Goal: Task Accomplishment & Management: Use online tool/utility

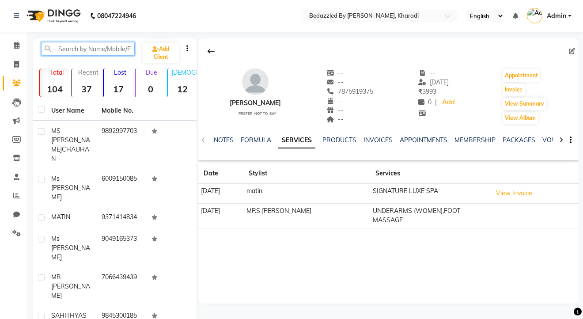
click at [79, 48] on input "text" at bounding box center [88, 49] width 94 height 14
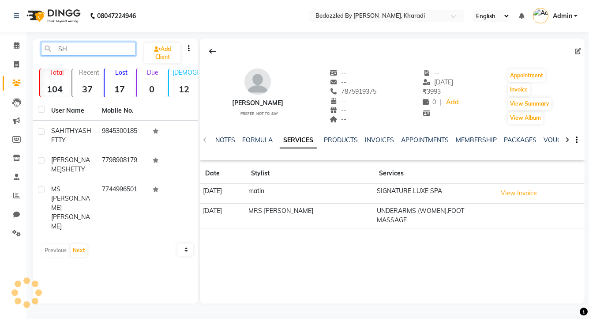
type input "S"
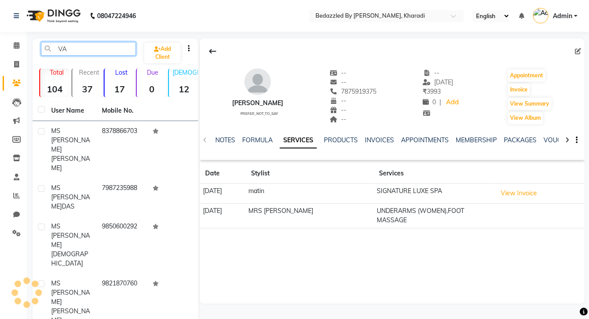
type input "V"
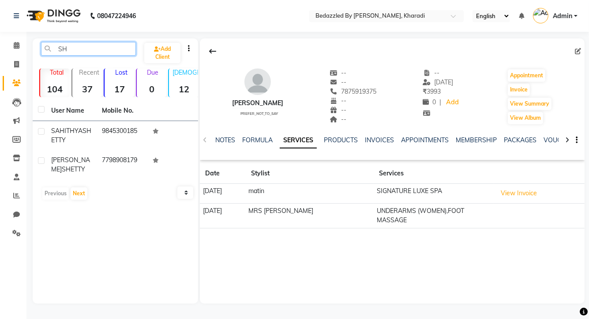
type input "S"
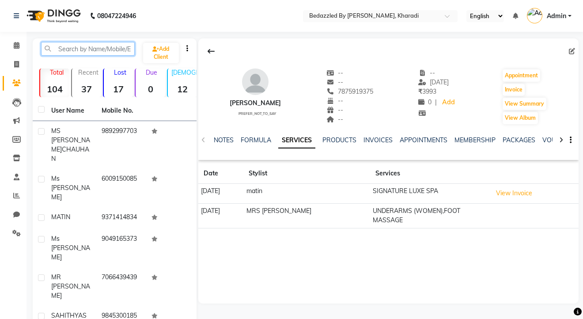
click at [90, 51] on input "text" at bounding box center [88, 49] width 94 height 14
click at [18, 66] on icon at bounding box center [16, 64] width 5 height 7
select select "7562"
select select "service"
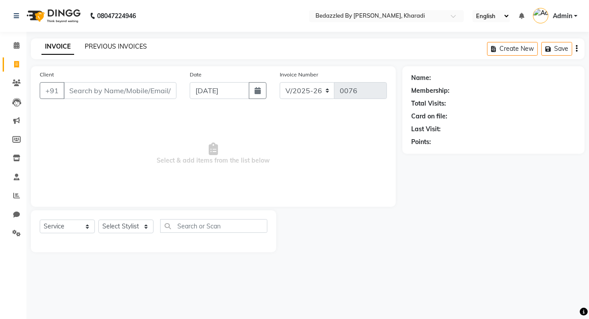
click at [127, 49] on link "PREVIOUS INVOICES" at bounding box center [116, 46] width 62 height 8
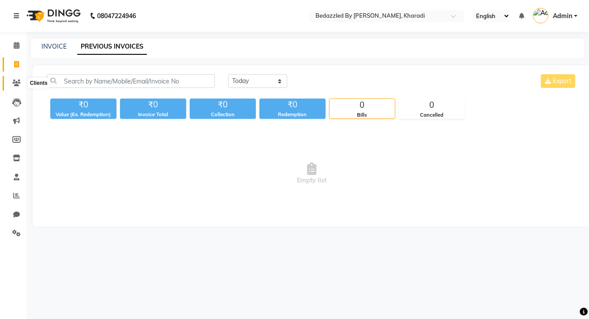
click at [19, 86] on icon at bounding box center [16, 82] width 8 height 7
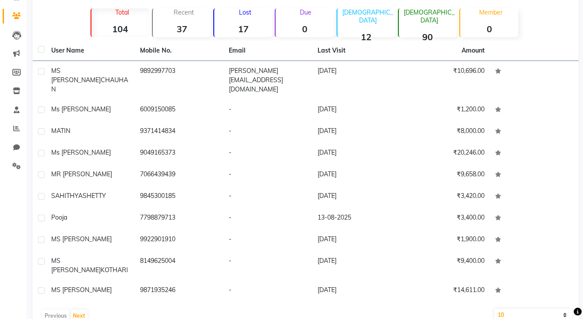
scroll to position [71, 0]
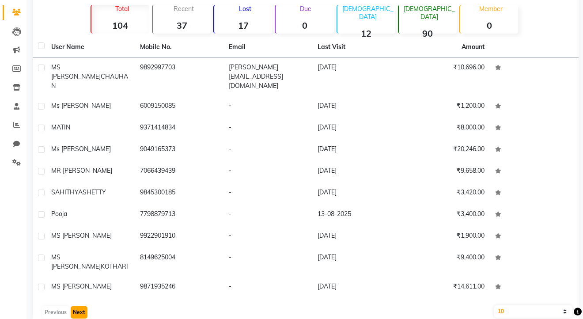
click at [76, 306] on button "Next" at bounding box center [79, 312] width 17 height 12
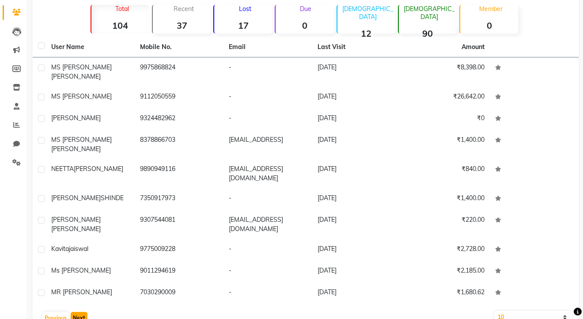
click at [79, 312] on button "Next" at bounding box center [79, 318] width 17 height 12
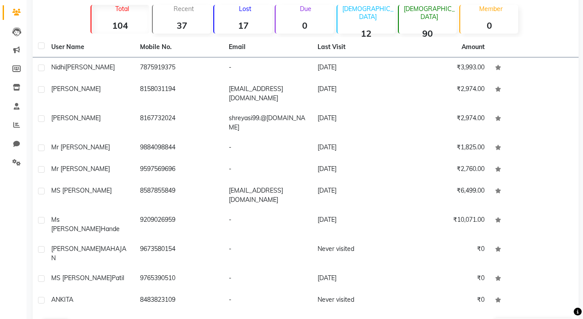
click at [79, 318] on button "Next" at bounding box center [79, 325] width 17 height 12
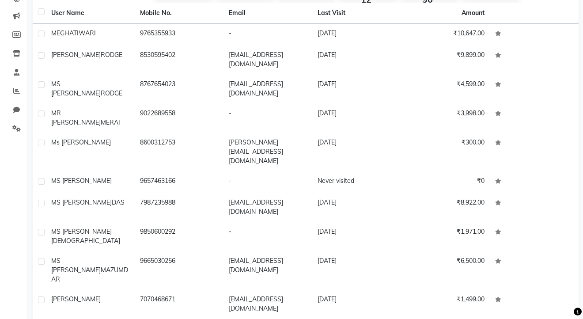
scroll to position [108, 0]
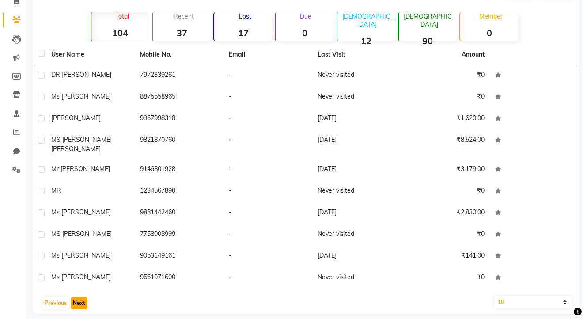
click at [78, 297] on button "Next" at bounding box center [79, 303] width 17 height 12
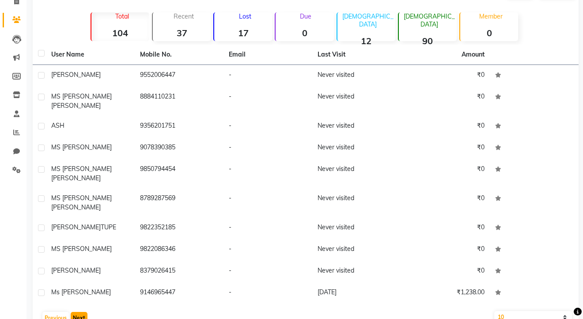
click at [78, 312] on button "Next" at bounding box center [79, 318] width 17 height 12
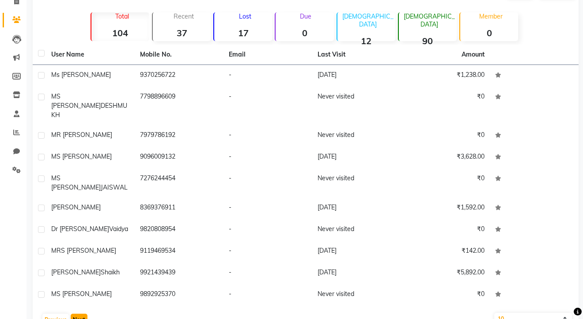
click at [76, 313] on button "Next" at bounding box center [79, 319] width 17 height 12
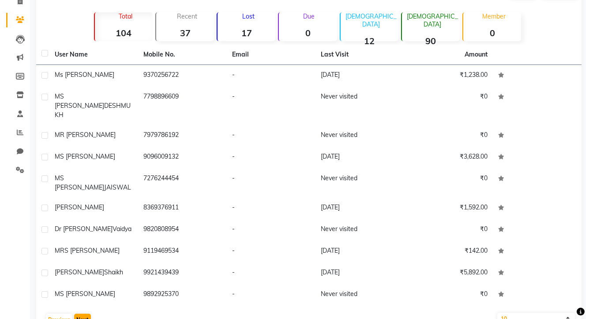
scroll to position [0, 0]
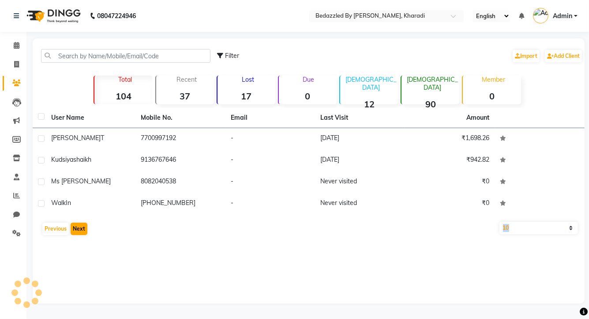
click at [76, 297] on div "Filter Import Add Client Total 104 Recent 37 Lost 17 Due 0 Male 12 Female 90 Me…" at bounding box center [309, 170] width 552 height 265
click at [19, 65] on icon at bounding box center [16, 64] width 5 height 7
select select "service"
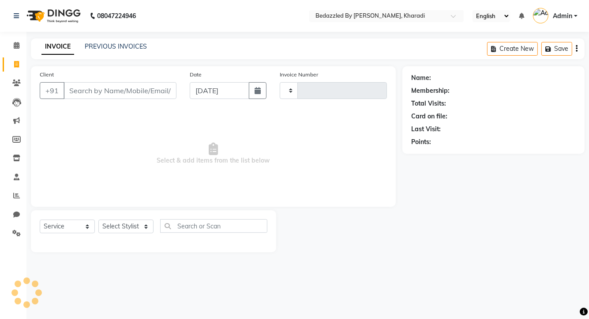
type input "0076"
select select "7562"
click at [16, 63] on icon at bounding box center [16, 64] width 5 height 7
select select "7562"
select select "service"
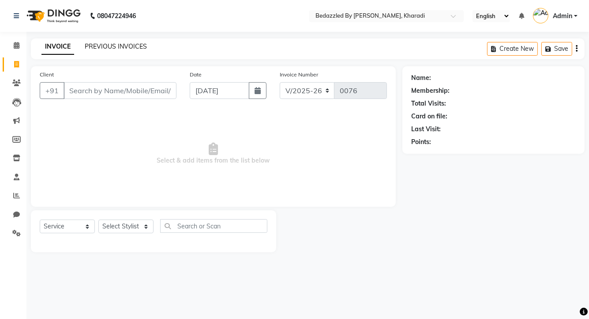
drag, startPoint x: 16, startPoint y: 63, endPoint x: 121, endPoint y: 48, distance: 106.6
click at [121, 48] on app-home "08047224946 Select Location × Bedazzled By Sana, Kharadi English ENGLISH Españo…" at bounding box center [294, 132] width 589 height 265
click at [121, 48] on link "PREVIOUS INVOICES" at bounding box center [116, 46] width 62 height 8
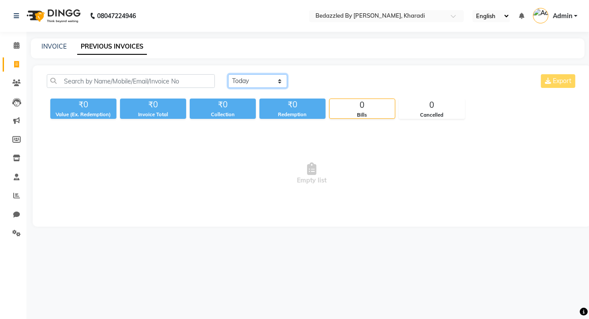
click at [255, 85] on select "Today Yesterday Custom Range" at bounding box center [257, 81] width 59 height 14
select select "range"
click at [228, 74] on select "Today Yesterday Custom Range" at bounding box center [257, 81] width 59 height 14
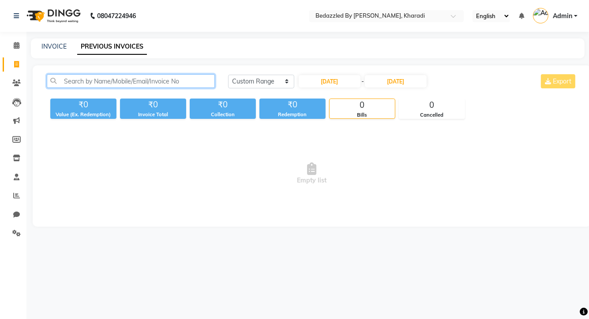
click at [124, 86] on input "text" at bounding box center [131, 81] width 168 height 14
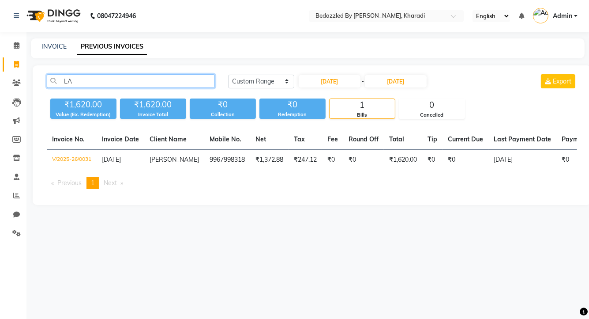
type input "L"
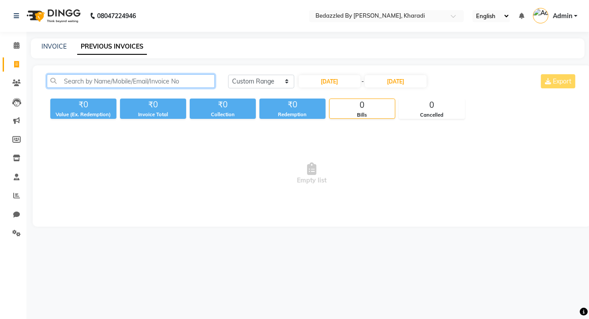
click at [107, 82] on input "text" at bounding box center [131, 81] width 168 height 14
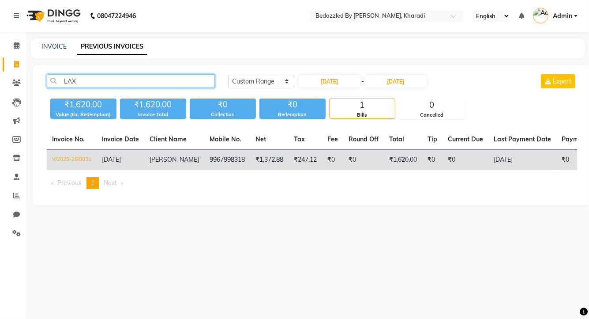
type input "LAX"
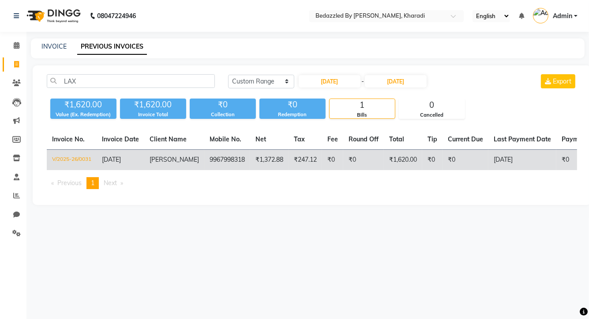
click at [217, 163] on td "9967998318" at bounding box center [227, 160] width 46 height 21
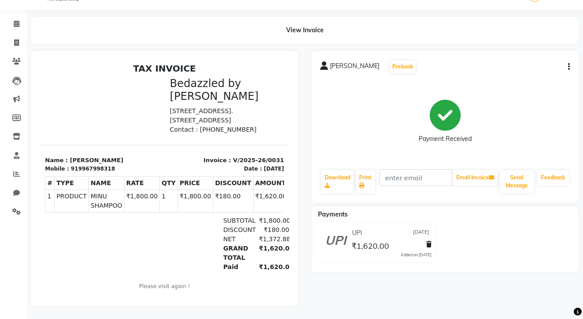
scroll to position [28, 0]
click at [15, 23] on link "Calendar" at bounding box center [13, 24] width 21 height 15
